Goal: Information Seeking & Learning: Learn about a topic

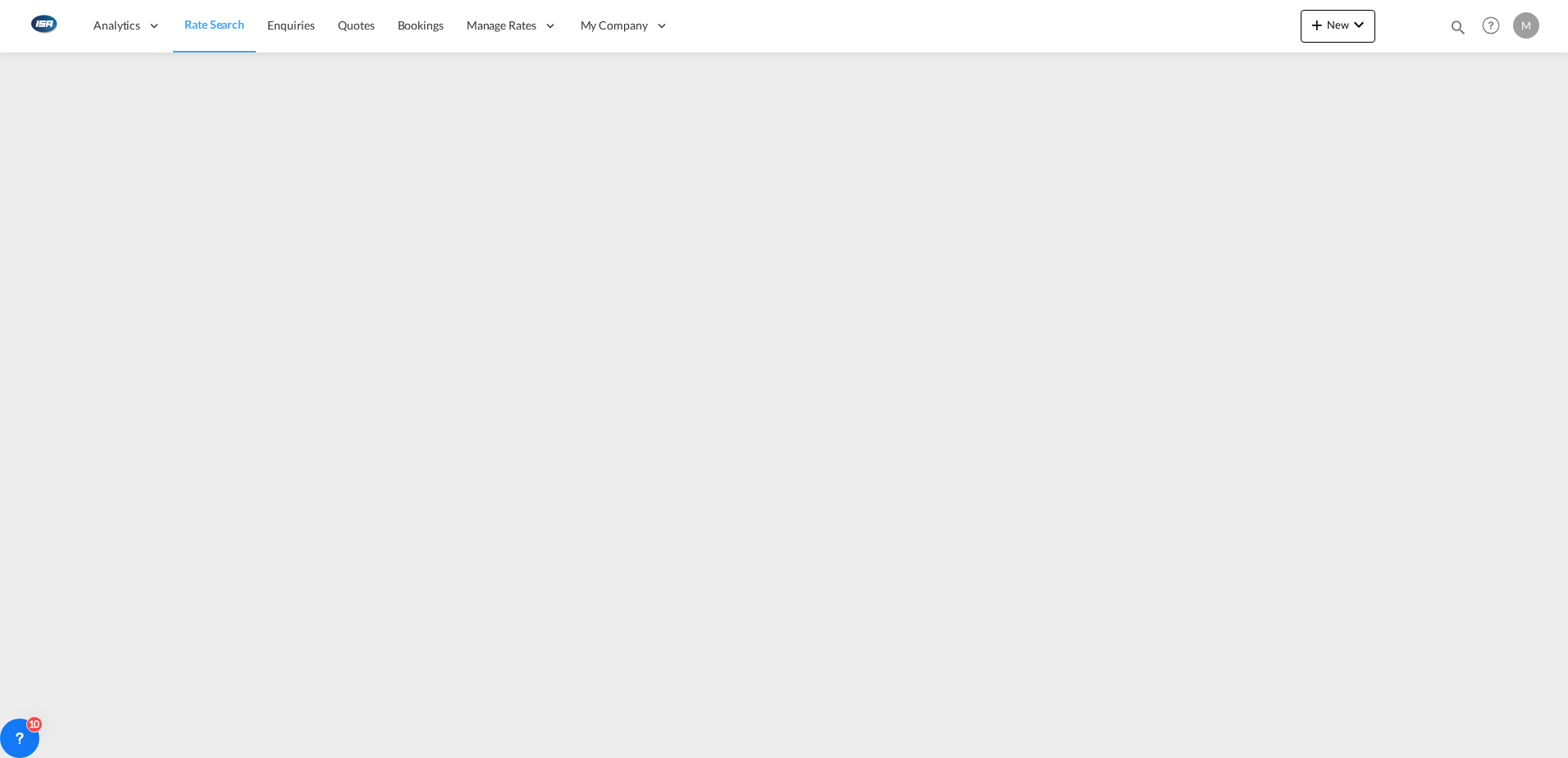
click at [204, 19] on span "Rate Search" at bounding box center [214, 24] width 60 height 14
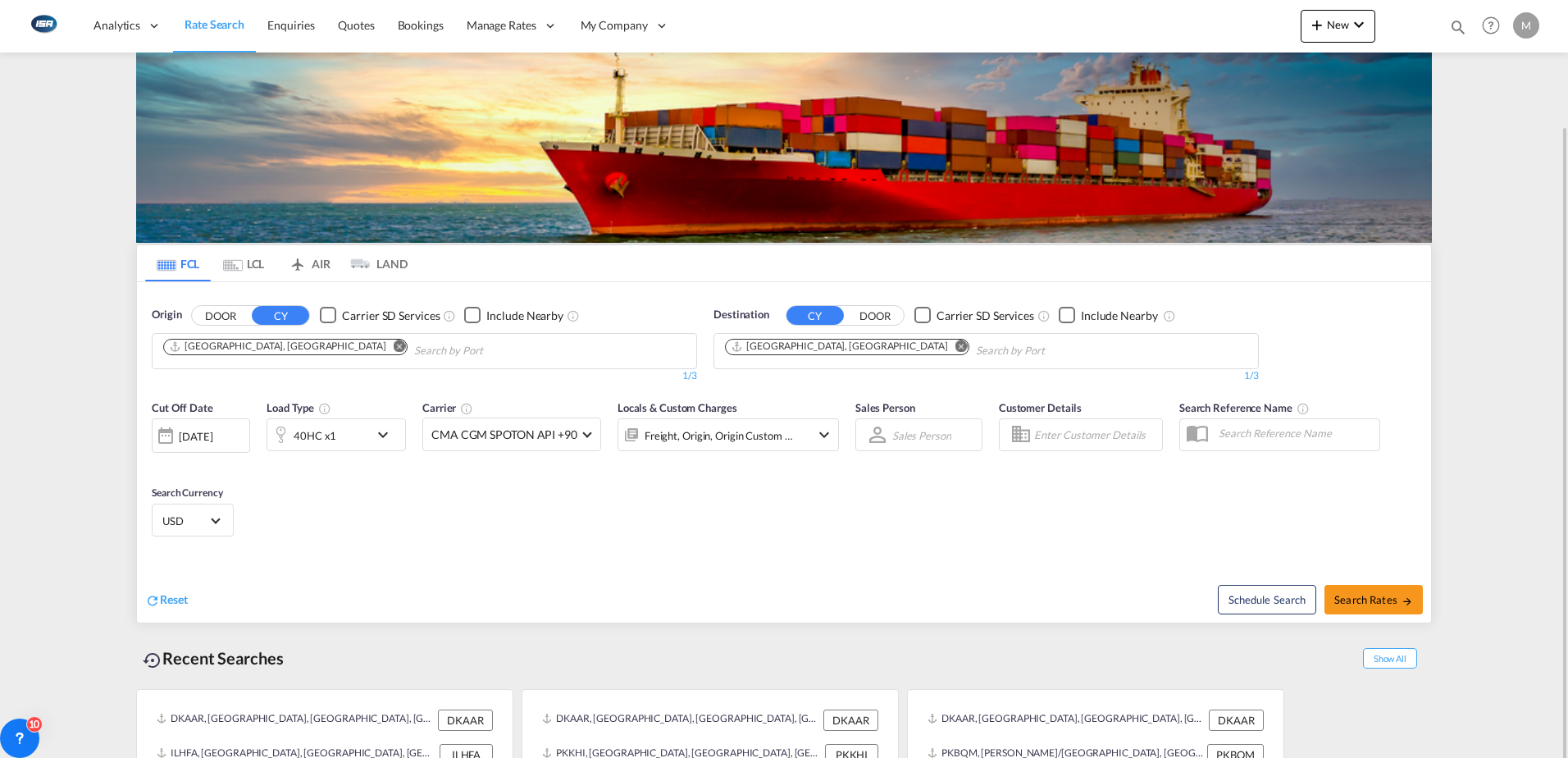
scroll to position [65, 0]
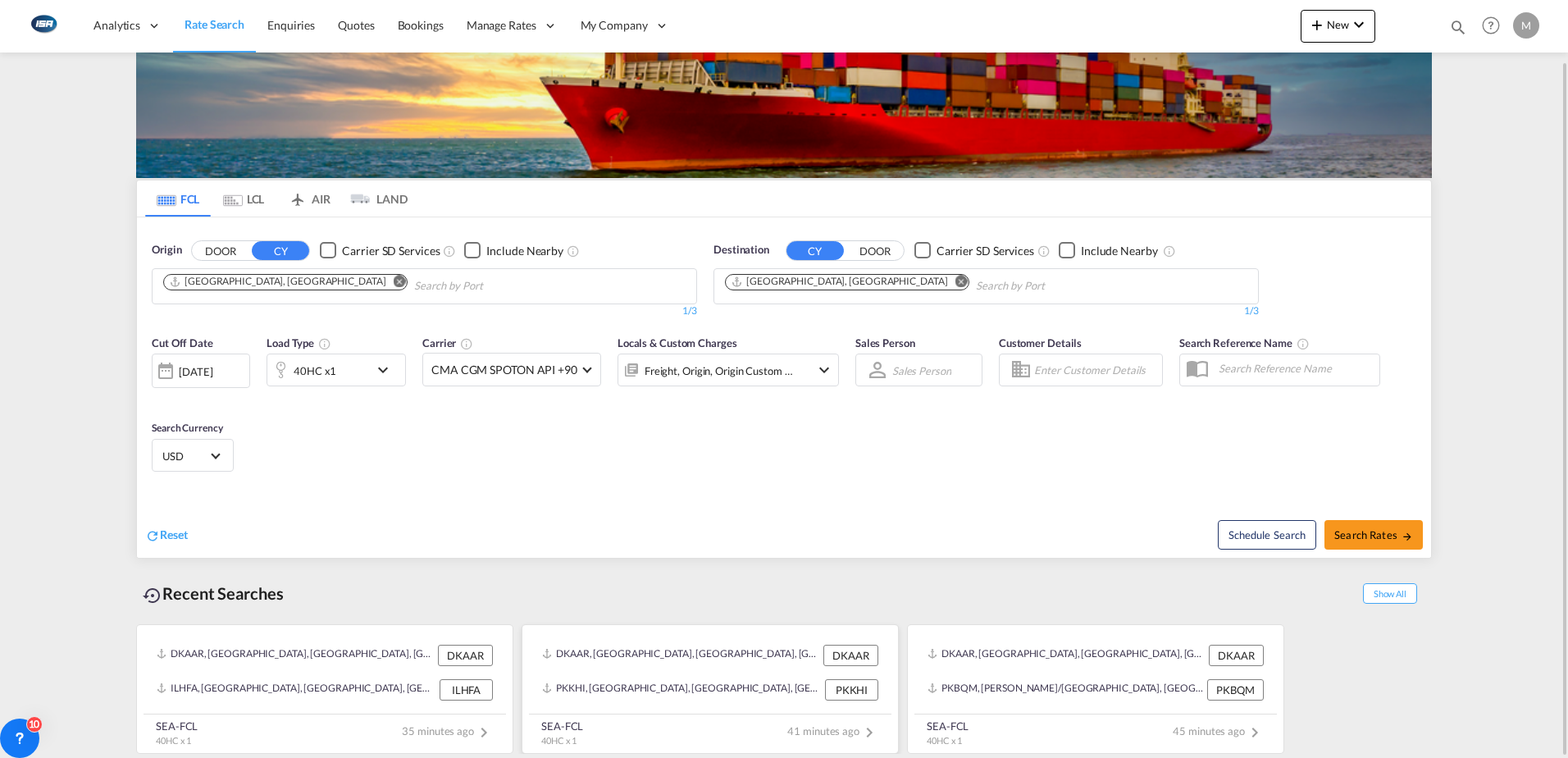
click at [693, 658] on div "DKAAR, [GEOGRAPHIC_DATA], [GEOGRAPHIC_DATA], [GEOGRAPHIC_DATA], [GEOGRAPHIC_DAT…" at bounding box center [680, 655] width 277 height 21
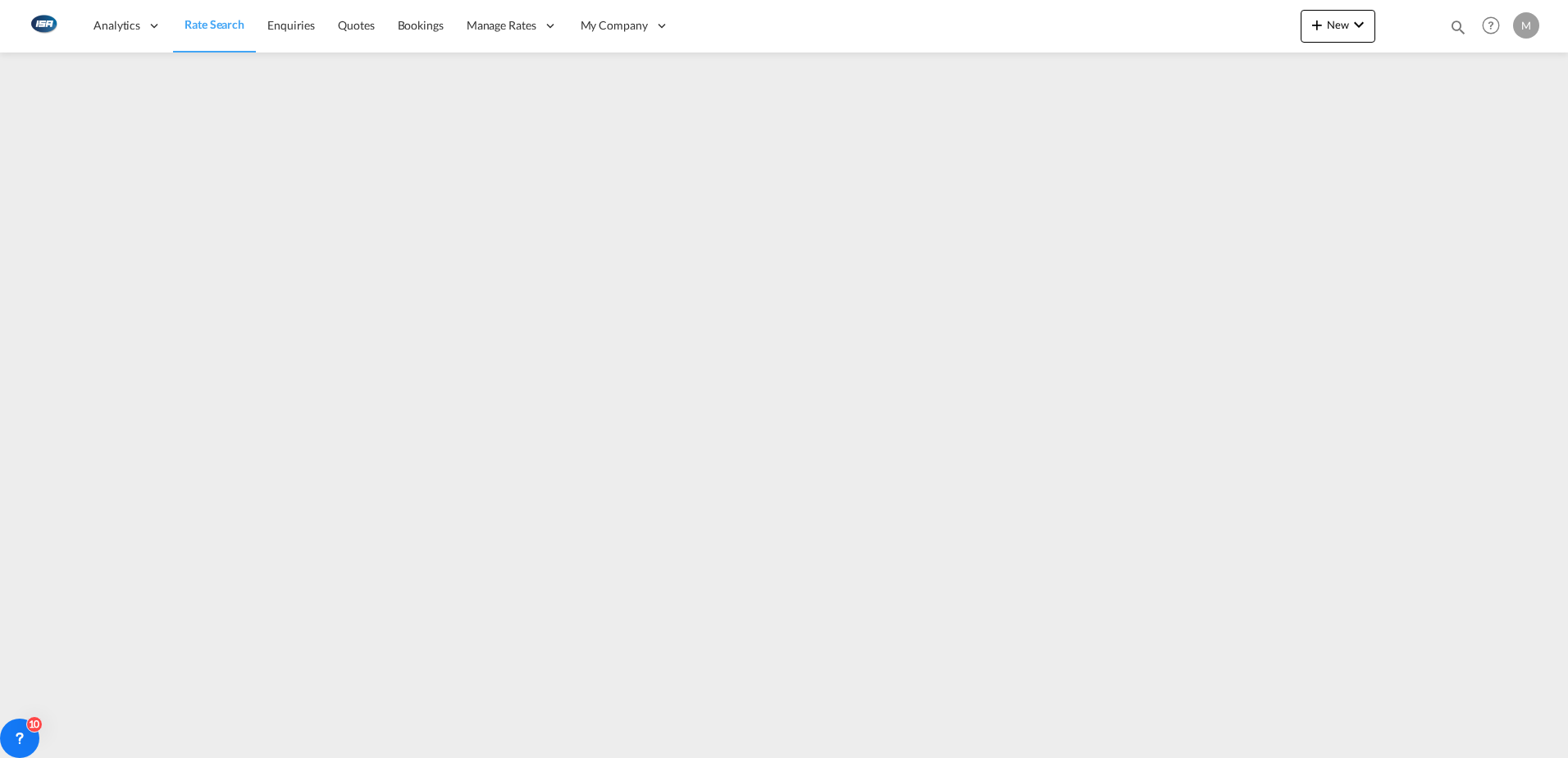
click at [216, 27] on span "Rate Search" at bounding box center [214, 24] width 60 height 14
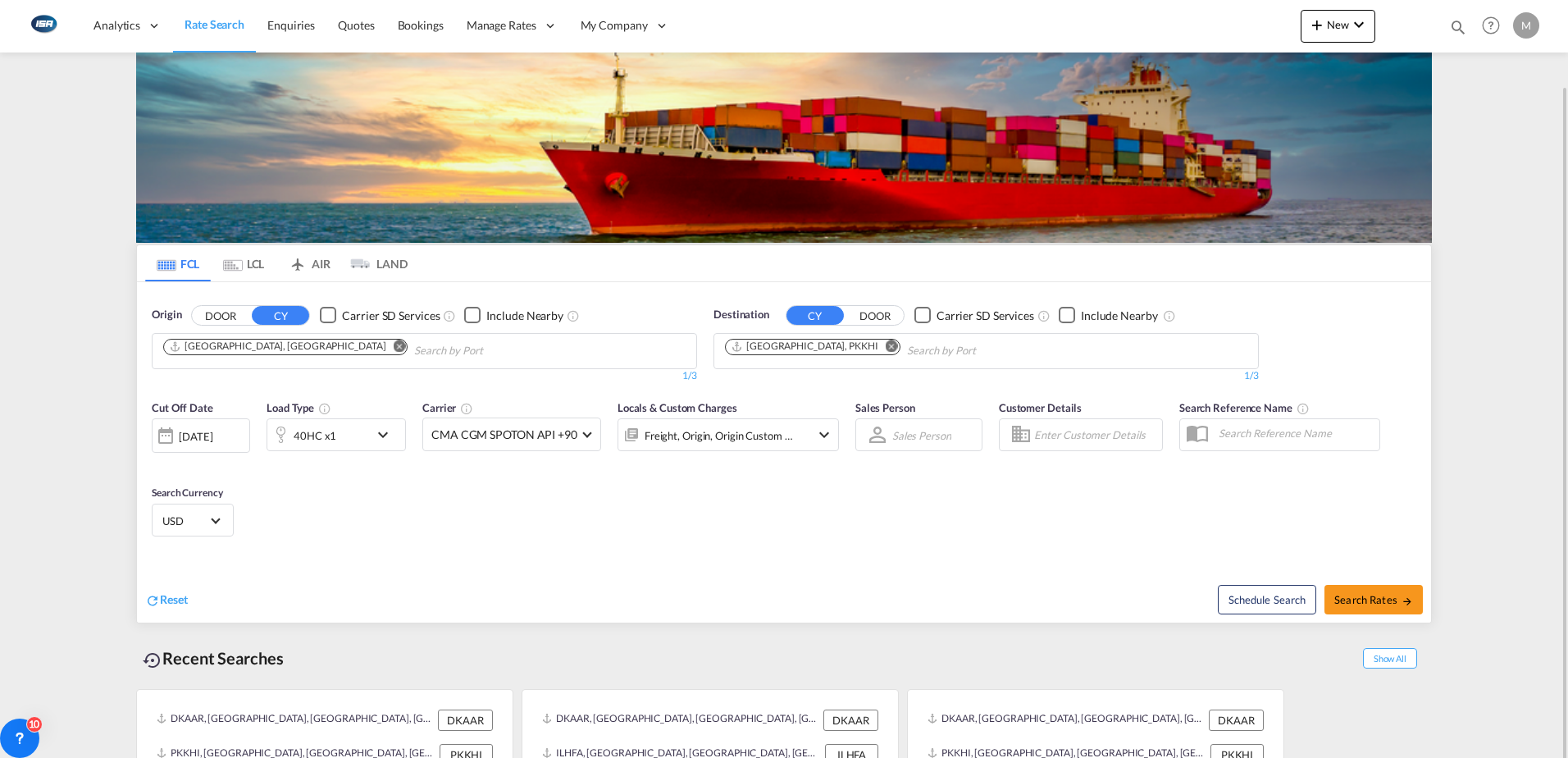
scroll to position [44, 0]
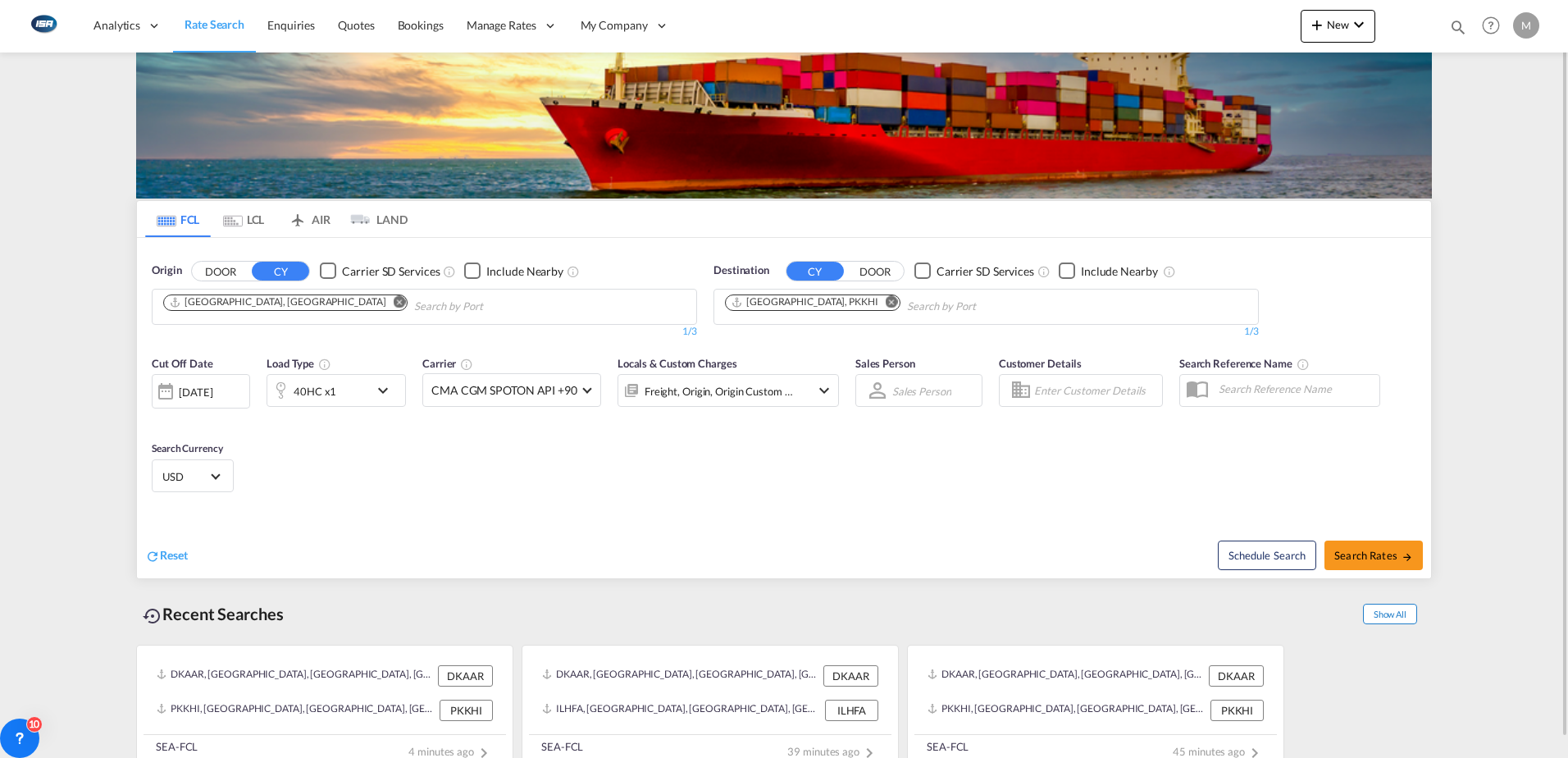
click at [1381, 607] on span "Show All" at bounding box center [1389, 614] width 54 height 21
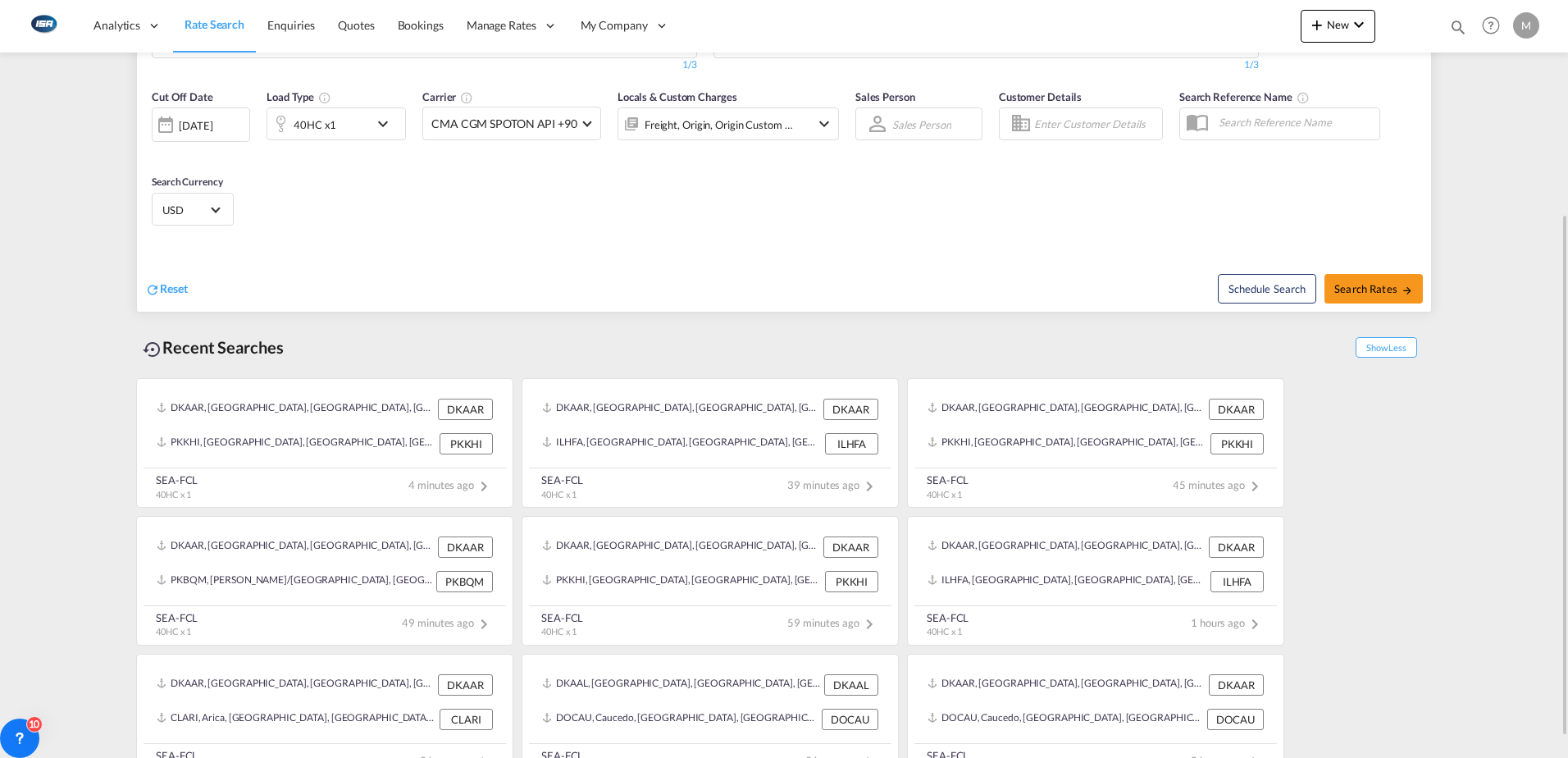
scroll to position [340, 0]
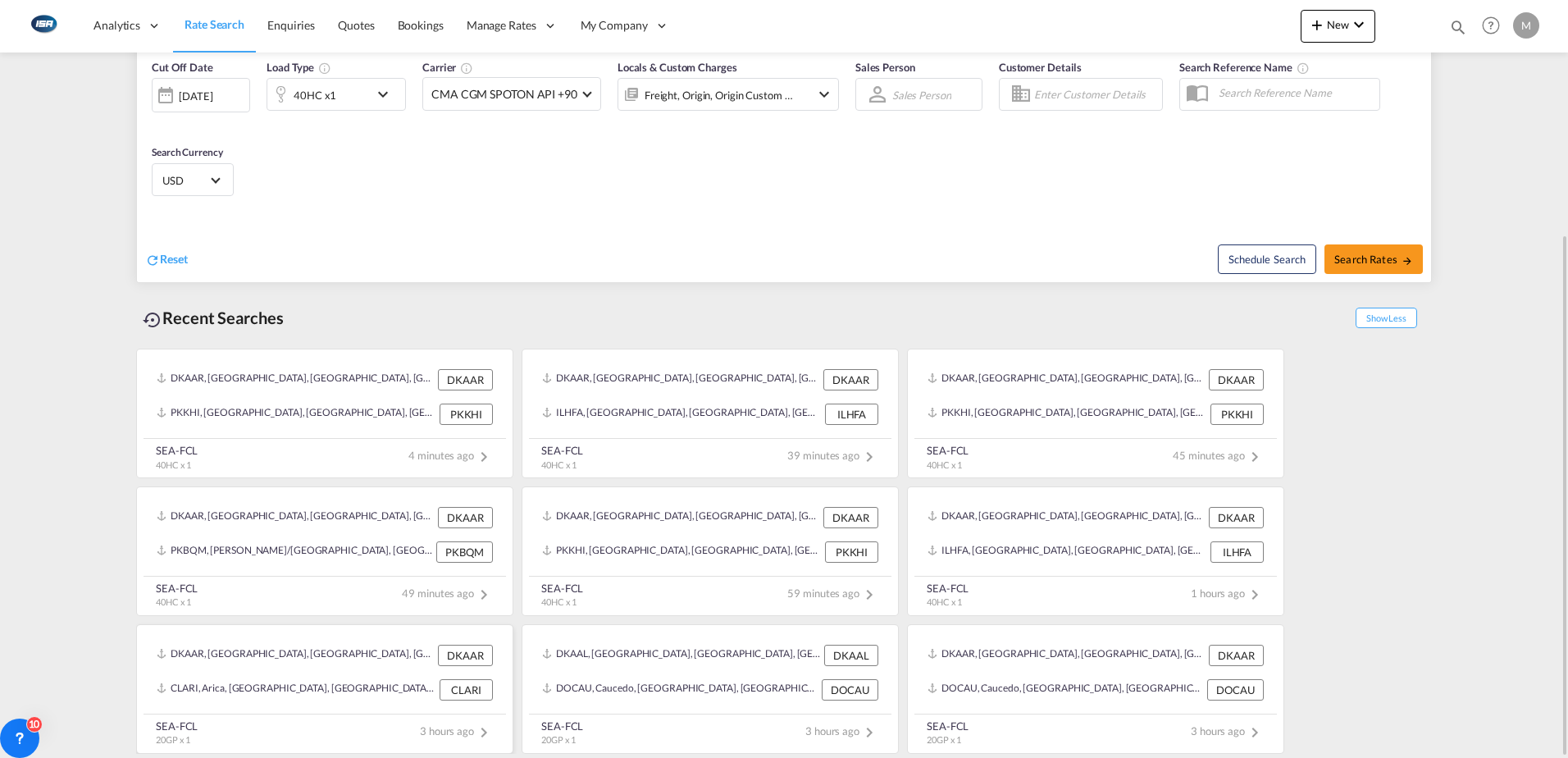
click at [287, 657] on div "DKAAR, [GEOGRAPHIC_DATA], [GEOGRAPHIC_DATA], [GEOGRAPHIC_DATA], [GEOGRAPHIC_DAT…" at bounding box center [295, 655] width 277 height 21
